Goal: Information Seeking & Learning: Find specific fact

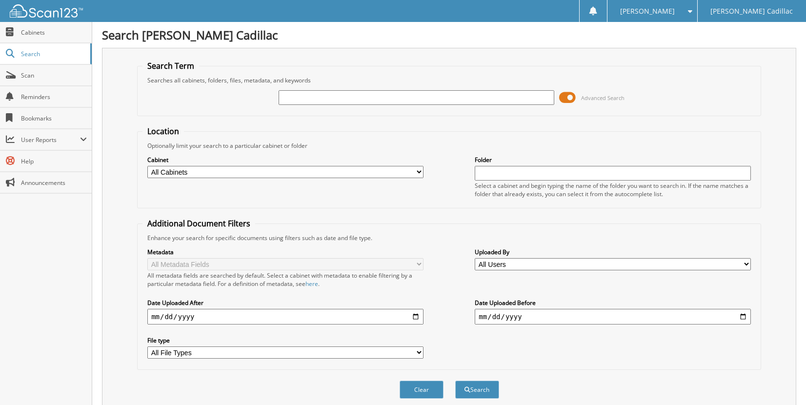
click at [318, 100] on input "text" at bounding box center [416, 97] width 276 height 15
type input "212620"
click at [455, 380] on button "Search" at bounding box center [477, 389] width 44 height 18
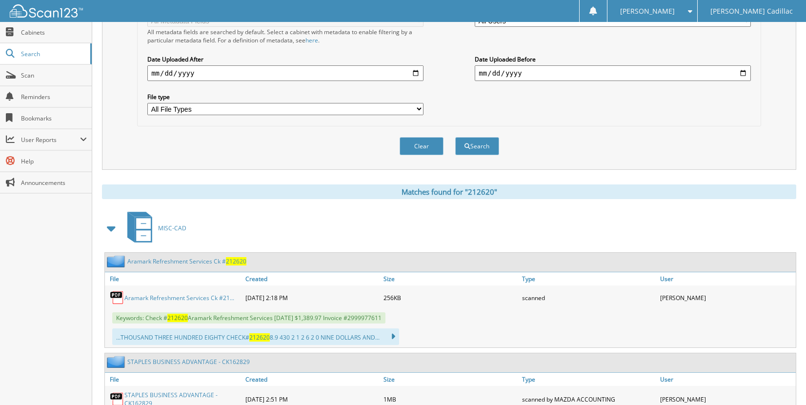
scroll to position [244, 0]
click at [180, 262] on link "Aramark Refreshment Services Ck # 212620" at bounding box center [186, 261] width 119 height 8
